Goal: Task Accomplishment & Management: Use online tool/utility

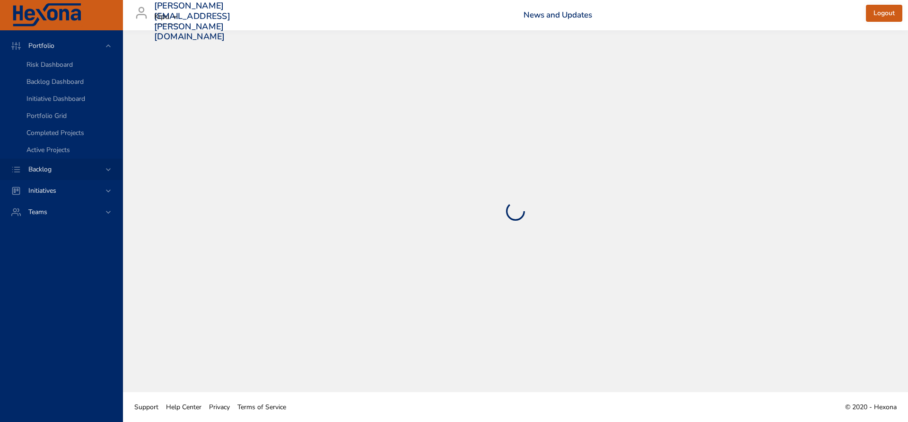
click at [113, 172] on icon at bounding box center [108, 169] width 9 height 9
click at [54, 88] on span "Backlog Details" at bounding box center [48, 85] width 45 height 9
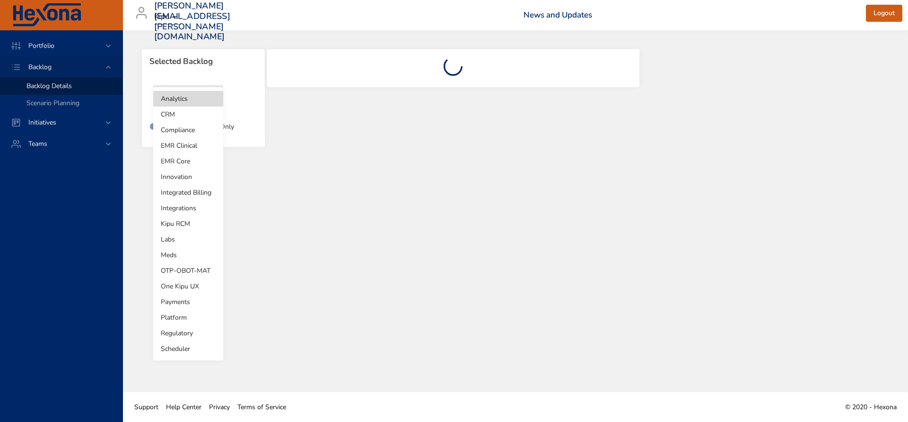
click at [212, 99] on body "Portfolio Backlog Backlog Details Scenario Planning Initiatives Teams [PERSON_N…" at bounding box center [454, 211] width 908 height 422
click at [185, 205] on li "Integrations" at bounding box center [188, 208] width 70 height 16
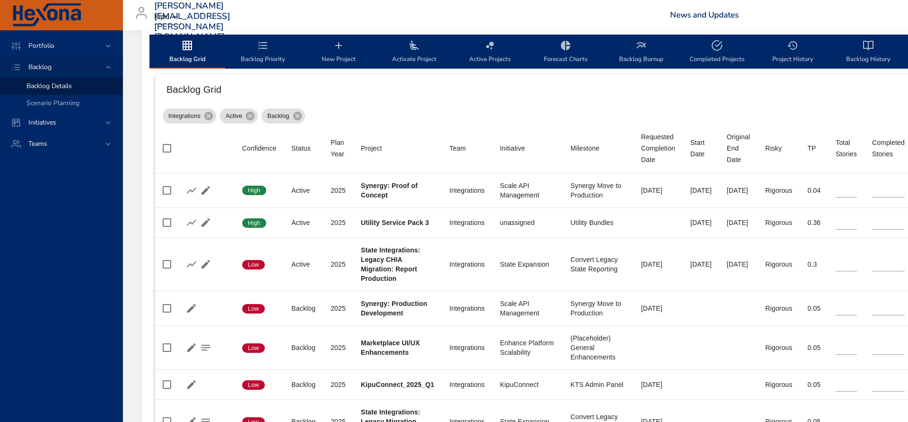
scroll to position [298, 0]
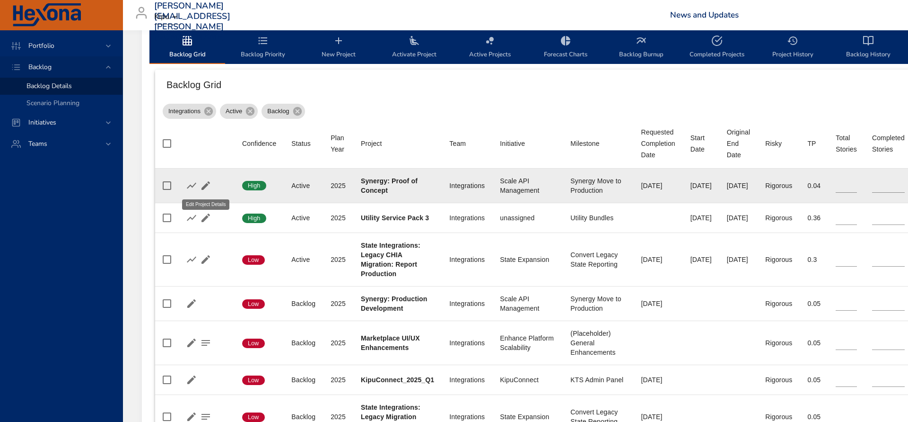
click at [207, 189] on icon "button" at bounding box center [205, 185] width 11 height 11
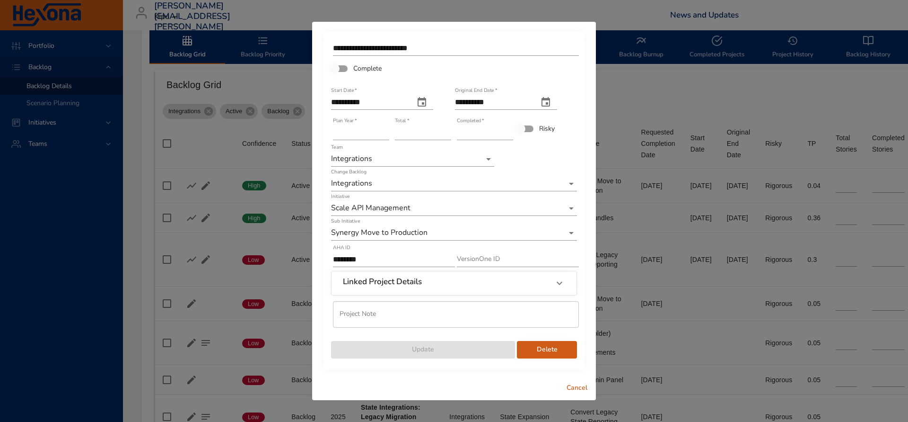
click at [448, 280] on div "Linked Project Details" at bounding box center [445, 283] width 205 height 12
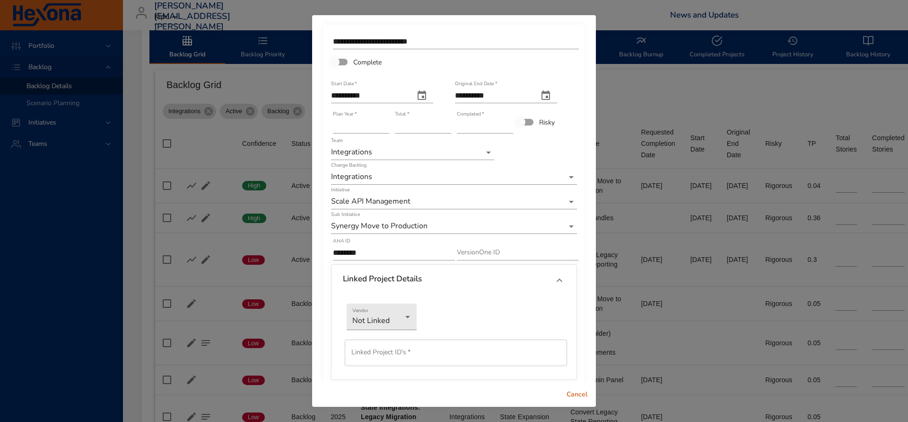
click at [552, 279] on div at bounding box center [559, 280] width 23 height 23
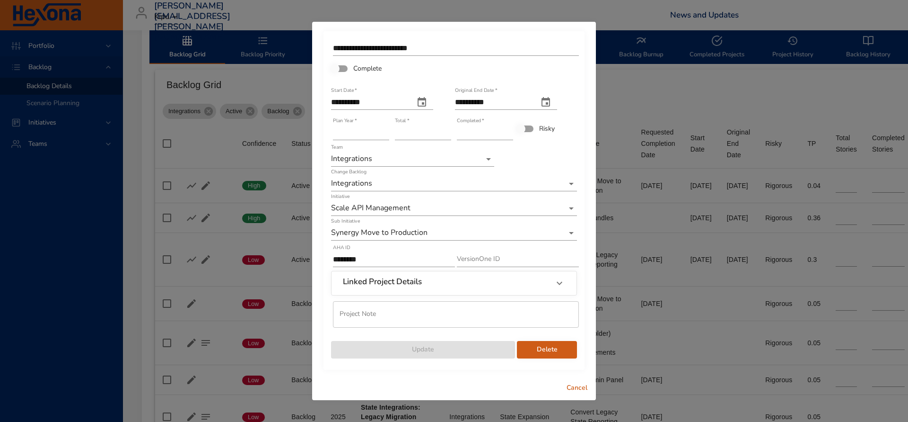
click at [476, 286] on div "Linked Project Details" at bounding box center [445, 283] width 205 height 12
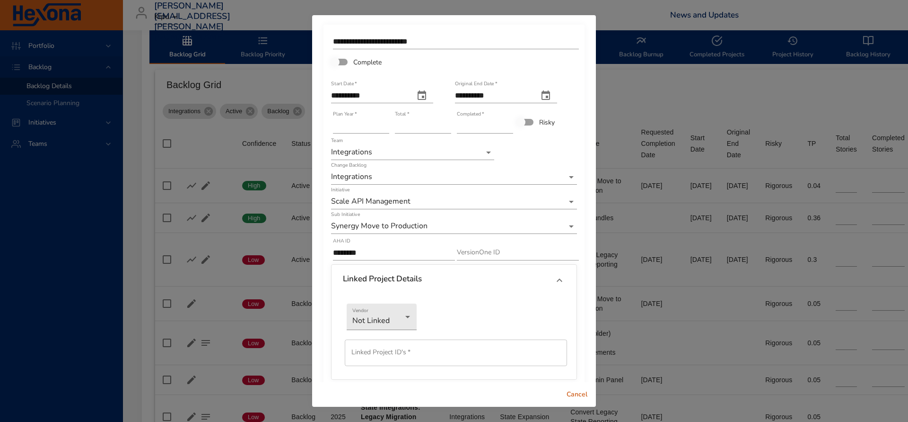
click at [579, 394] on span "Cancel" at bounding box center [577, 394] width 23 height 12
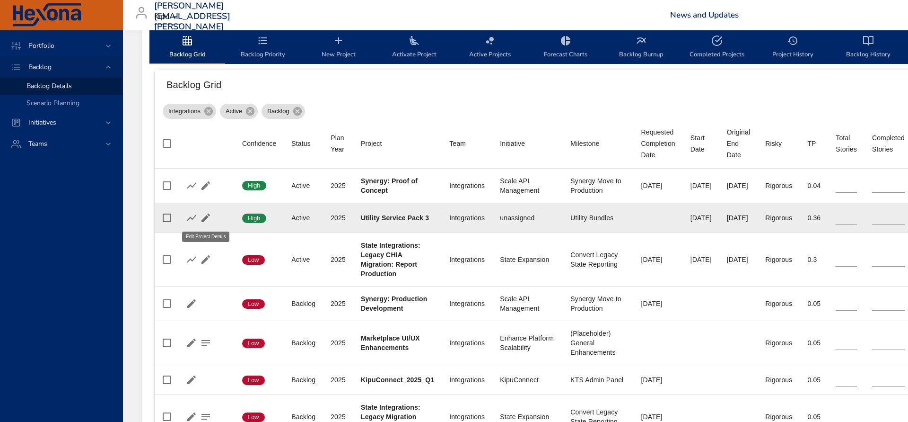
click at [210, 219] on icon "button" at bounding box center [205, 217] width 11 height 11
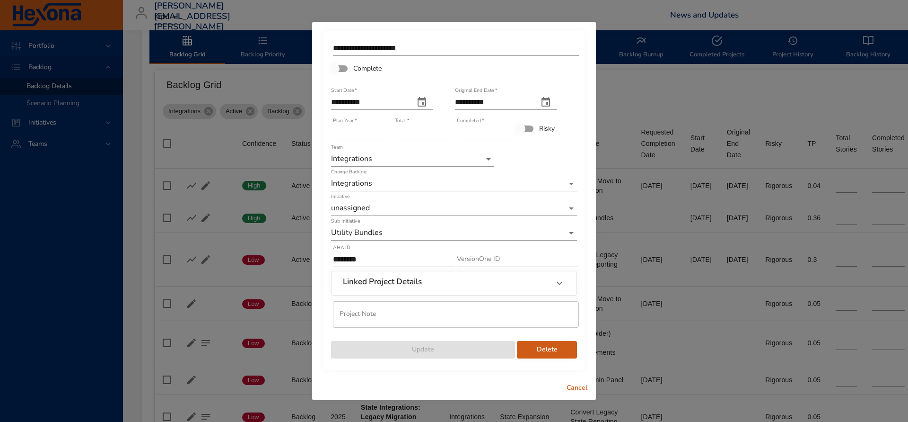
click at [507, 288] on div "Linked Project Details" at bounding box center [445, 283] width 205 height 12
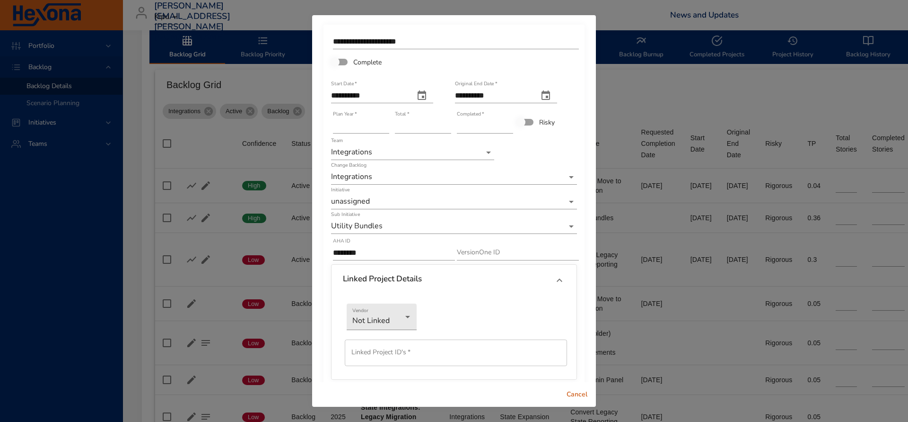
drag, startPoint x: 578, startPoint y: 394, endPoint x: 559, endPoint y: 386, distance: 21.0
click at [578, 394] on span "Cancel" at bounding box center [577, 394] width 23 height 12
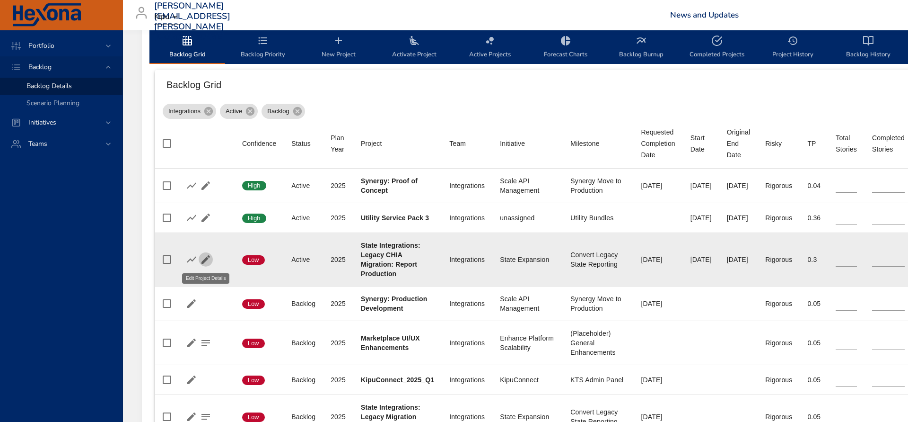
click at [208, 260] on icon "button" at bounding box center [205, 259] width 11 height 11
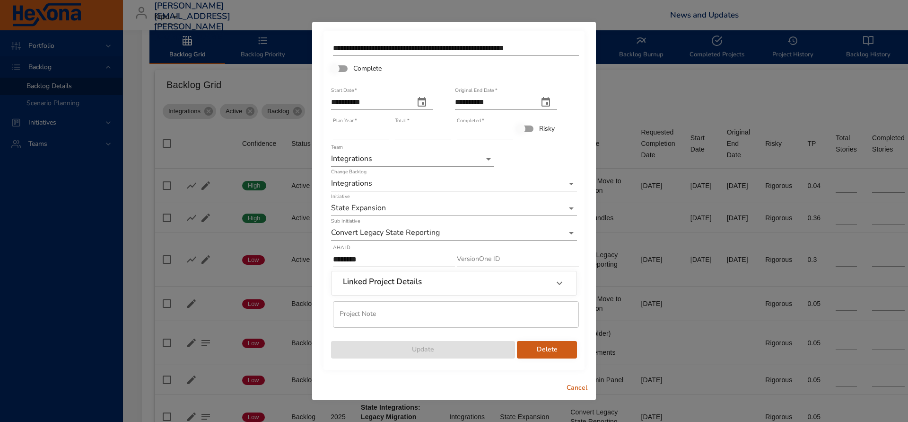
click at [559, 284] on icon at bounding box center [560, 282] width 6 height 3
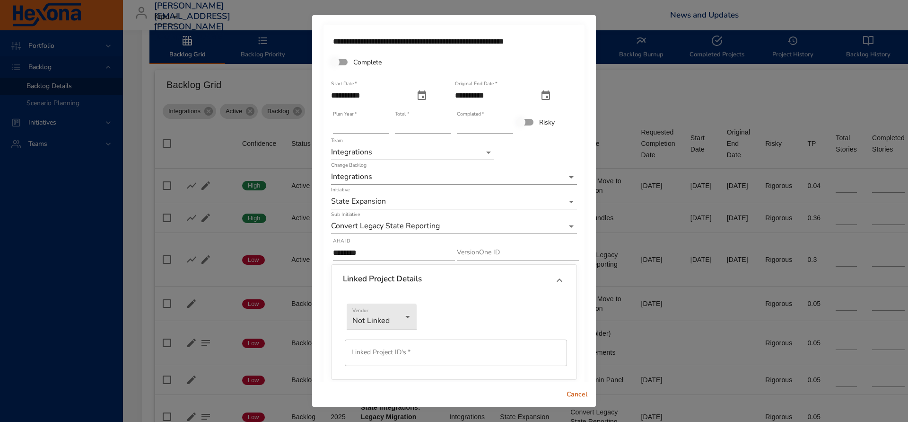
drag, startPoint x: 577, startPoint y: 391, endPoint x: 559, endPoint y: 380, distance: 21.2
click at [577, 391] on span "Cancel" at bounding box center [577, 394] width 23 height 12
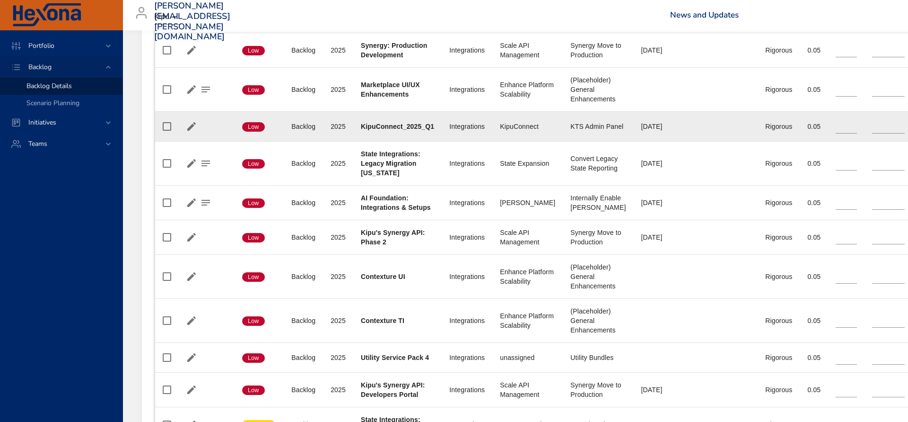
scroll to position [573, 0]
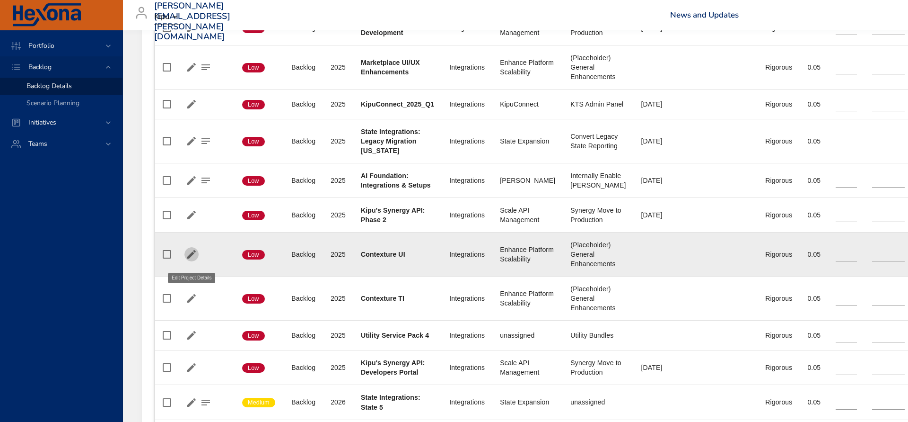
click at [194, 260] on icon "button" at bounding box center [191, 253] width 11 height 11
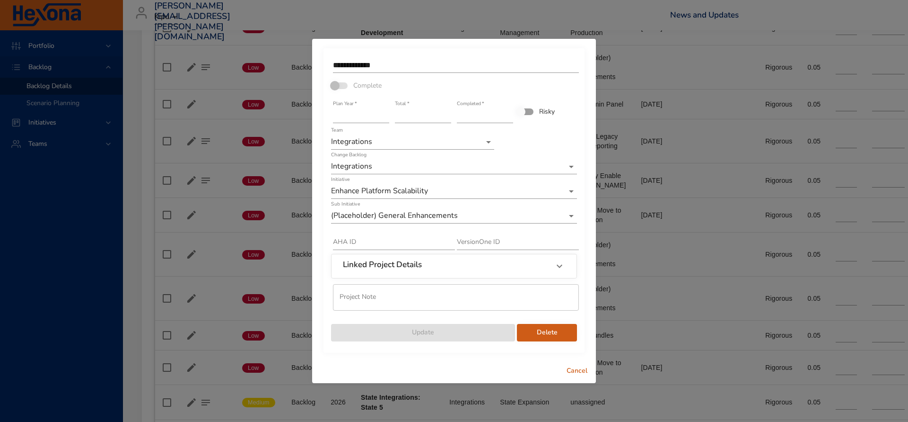
click at [416, 272] on div "Linked Project Details" at bounding box center [454, 266] width 245 height 24
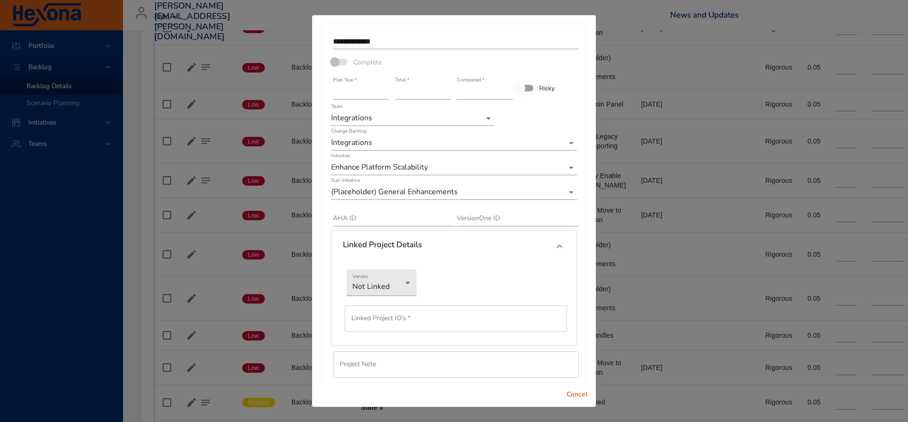
click at [580, 395] on span "Cancel" at bounding box center [577, 394] width 23 height 12
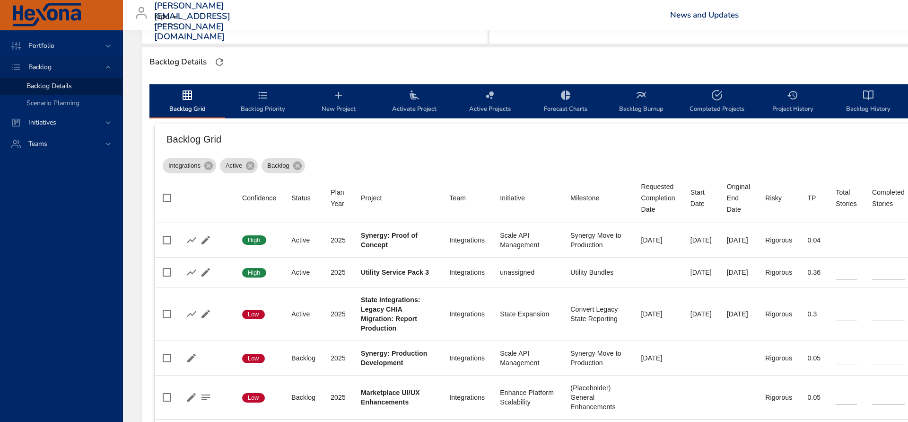
scroll to position [0, 0]
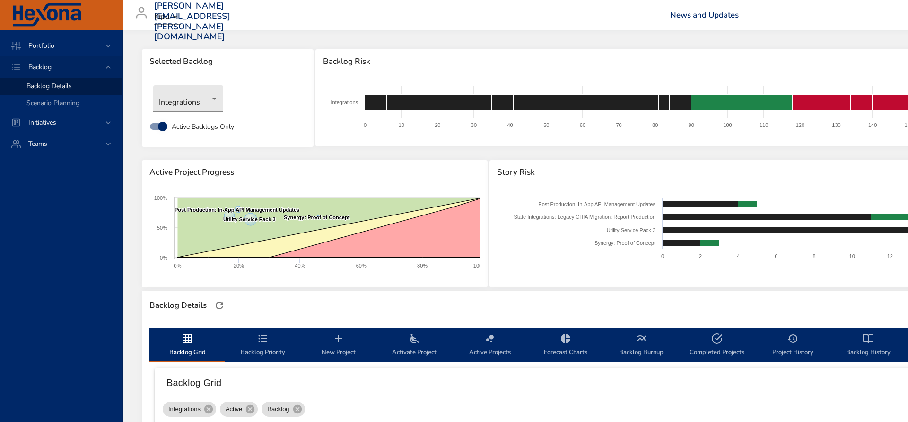
click at [366, 16] on div "[PERSON_NAME][EMAIL_ADDRESS][PERSON_NAME][DOMAIN_NAME] Kipu News and Updates Lo…" at bounding box center [663, 15] width 1068 height 30
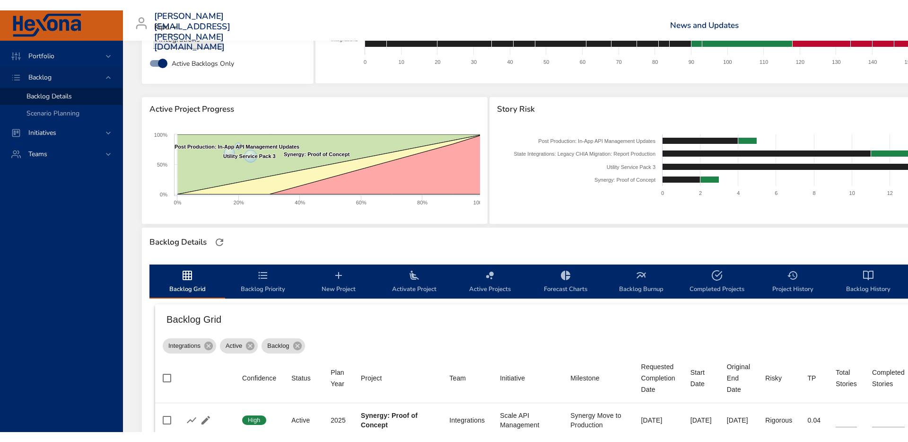
scroll to position [74, 0]
